Goal: Browse casually

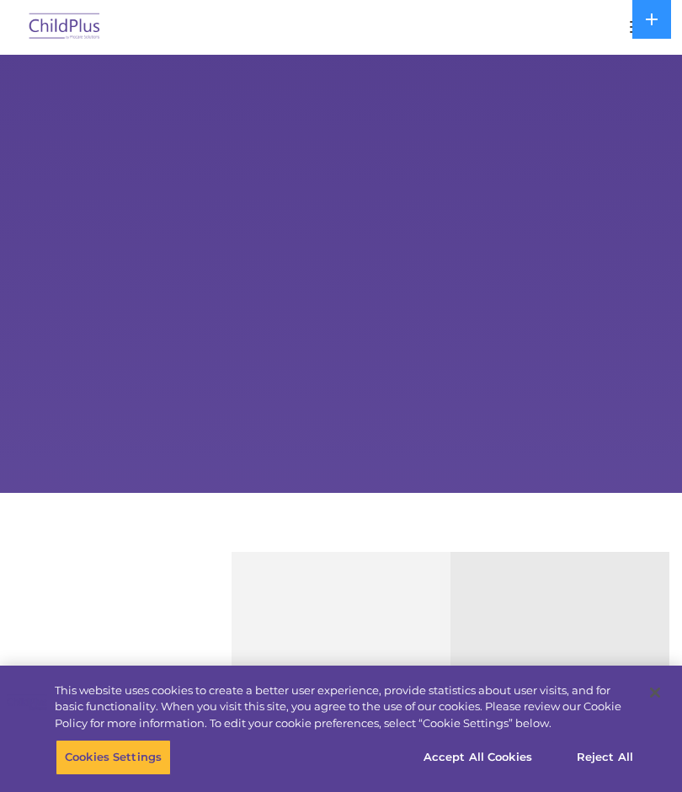
select select "MEDIUM"
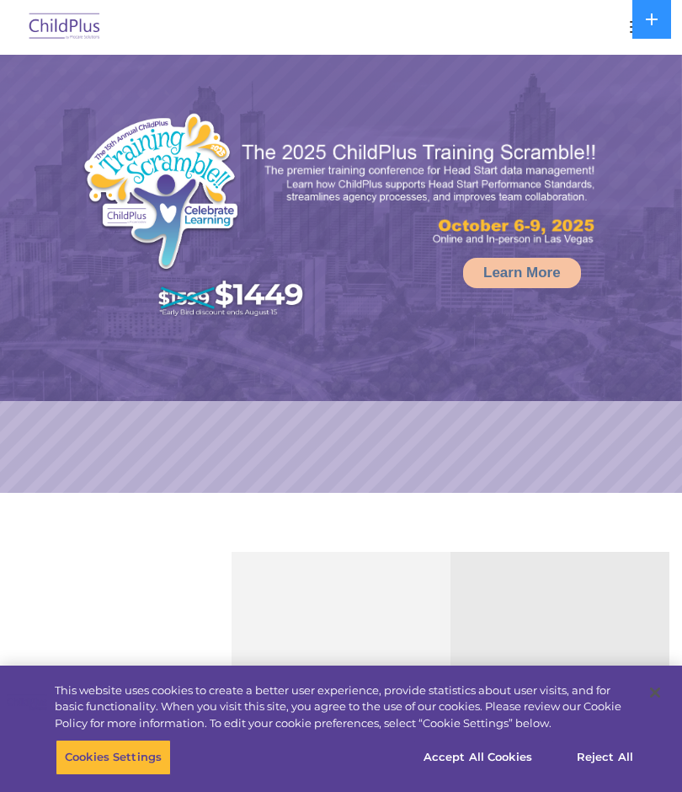
select select "MEDIUM"
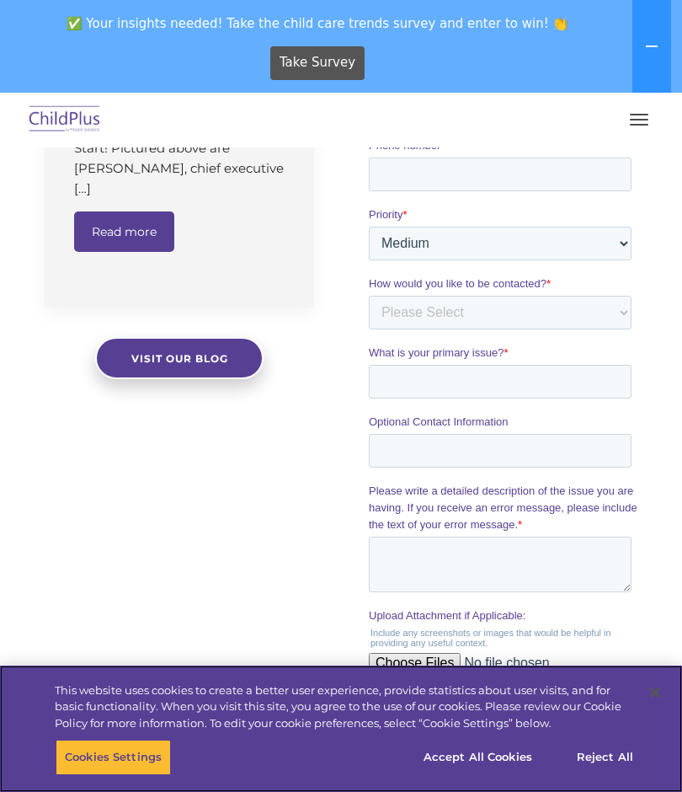
scroll to position [1489, 0]
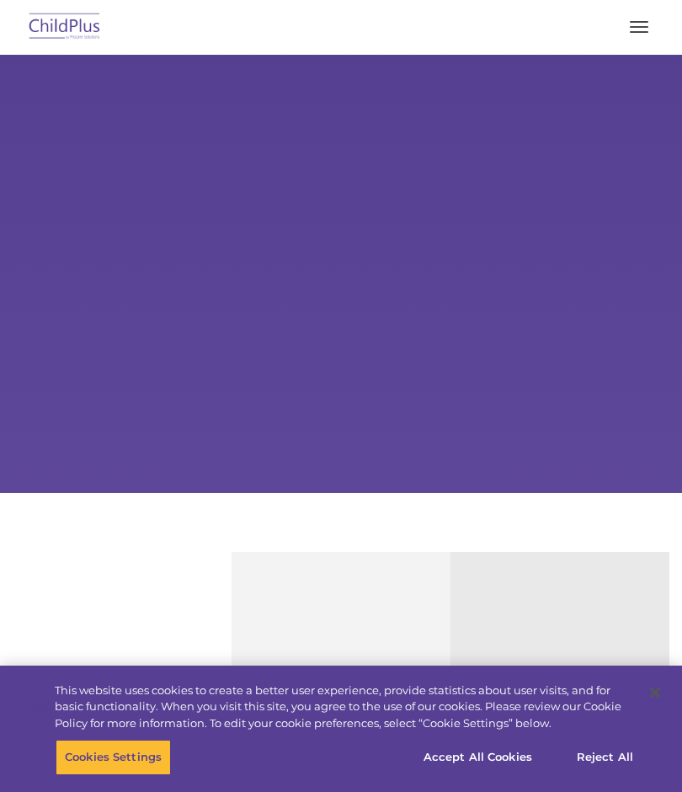
type input ""
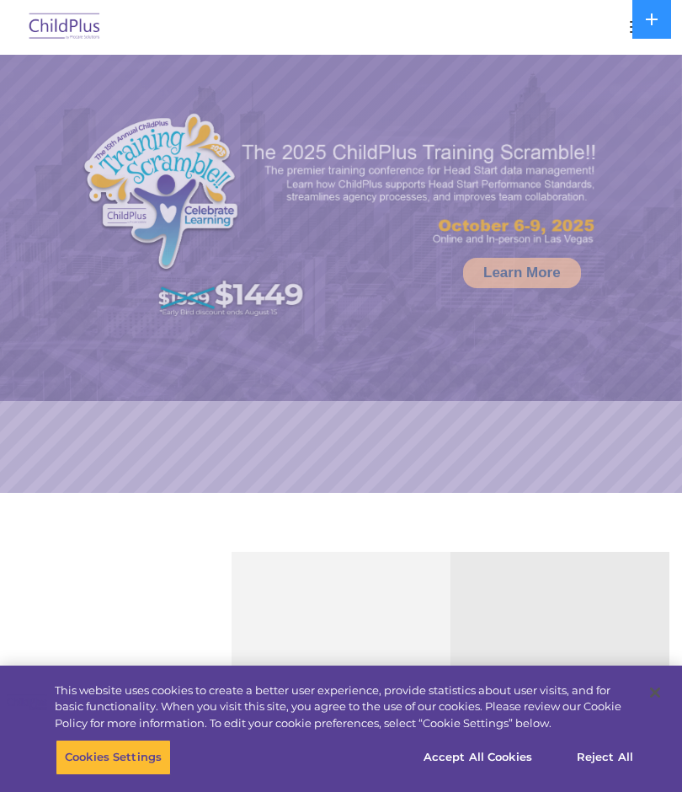
select select "MEDIUM"
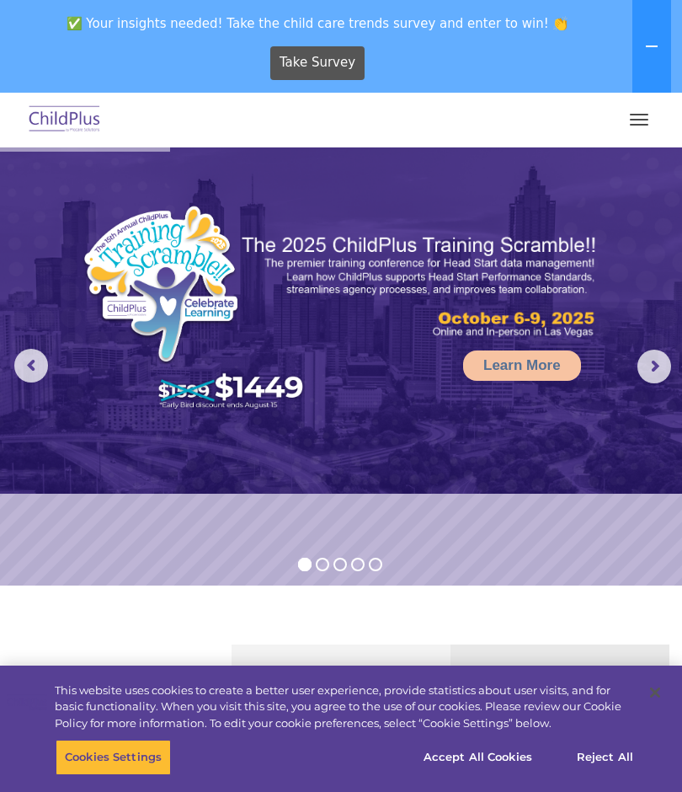
click at [640, 123] on button "button" at bounding box center [639, 119] width 35 height 27
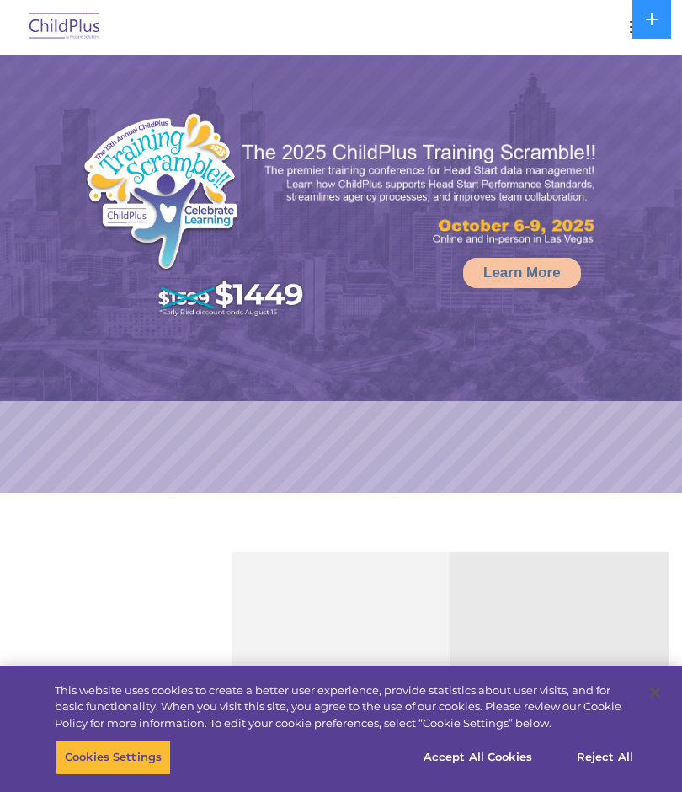
select select "MEDIUM"
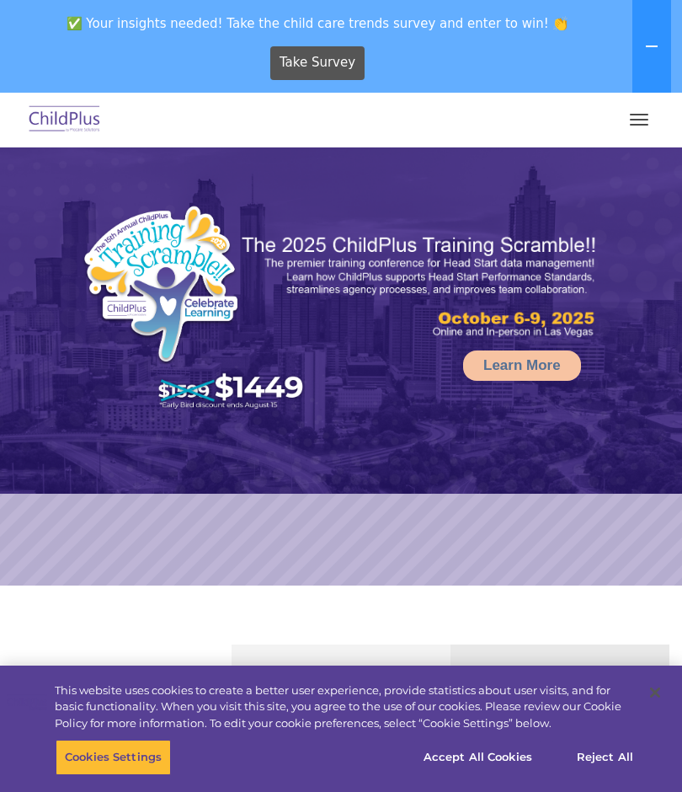
click at [71, 27] on span "✅ Your insights needed! Take the child care trends survey and enter to win! 👏" at bounding box center [318, 23] width 622 height 33
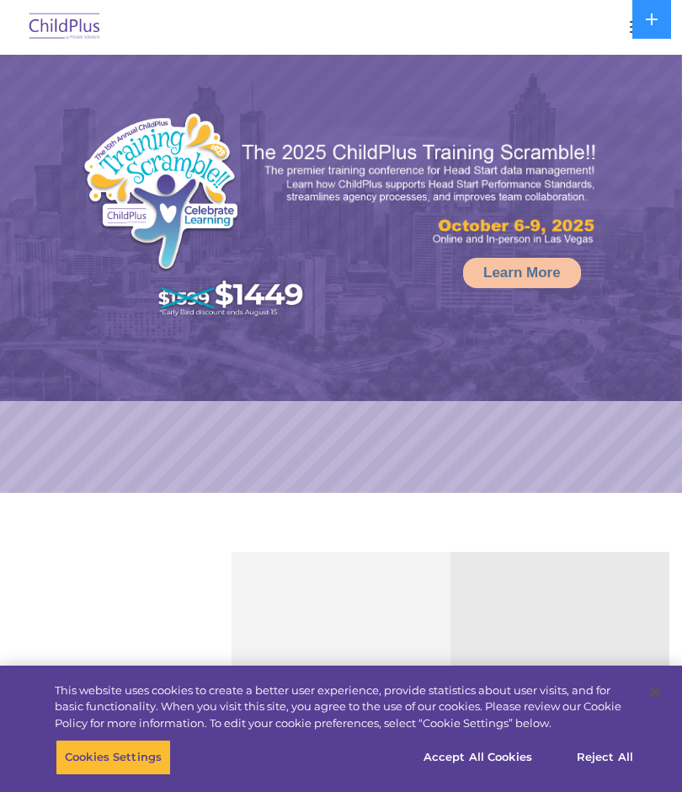
select select "MEDIUM"
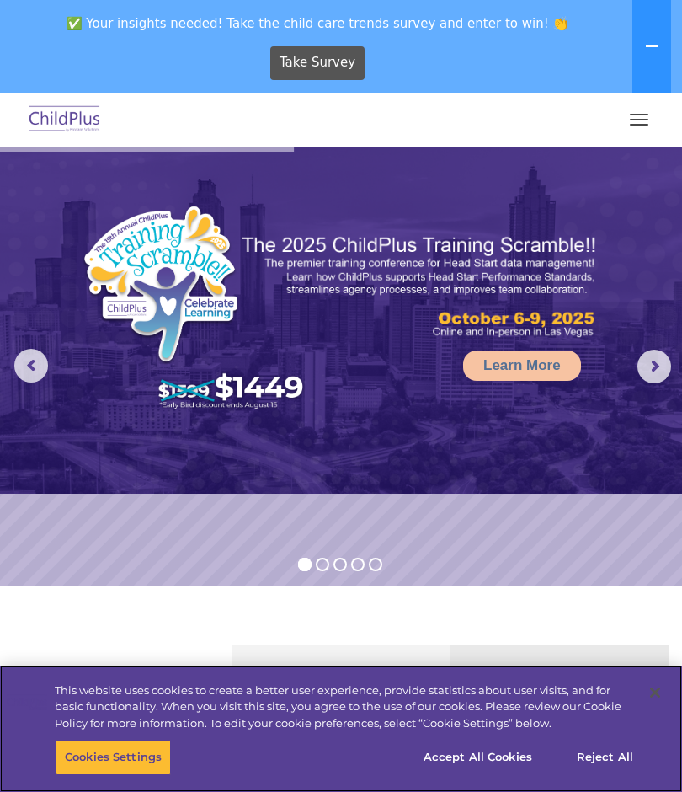
scroll to position [3, 0]
